Goal: Task Accomplishment & Management: Complete application form

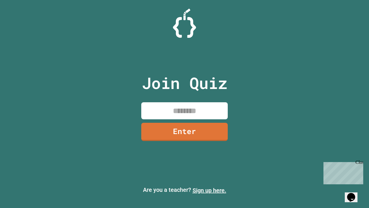
click at [209, 190] on link "Sign up here." at bounding box center [210, 190] width 34 height 7
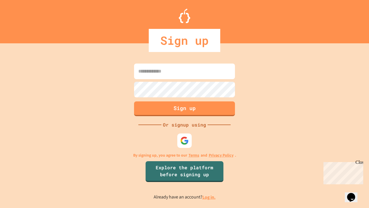
click at [209, 197] on link "Log in." at bounding box center [209, 197] width 13 height 6
